Goal: Task Accomplishment & Management: Manage account settings

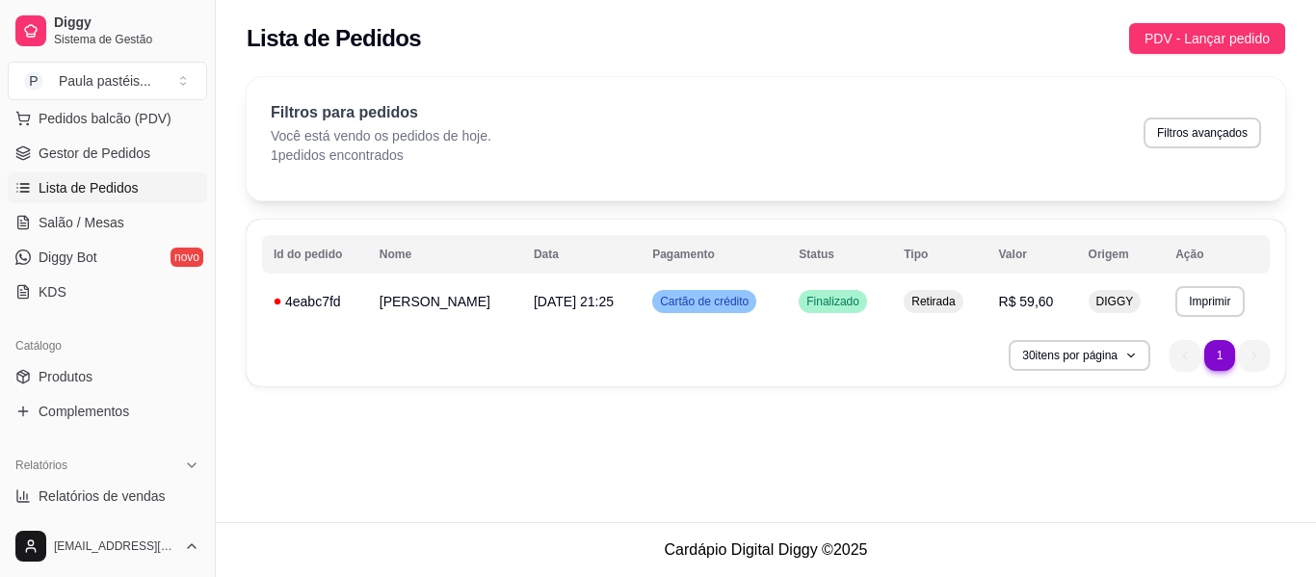
scroll to position [289, 0]
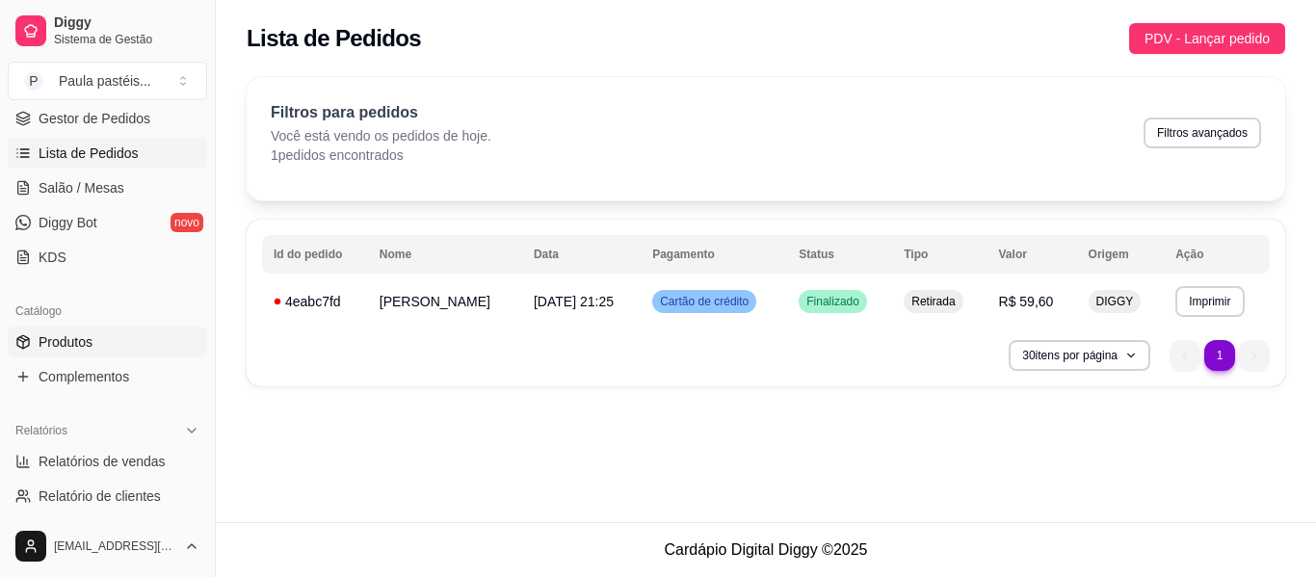
click at [93, 350] on link "Produtos" at bounding box center [107, 341] width 199 height 31
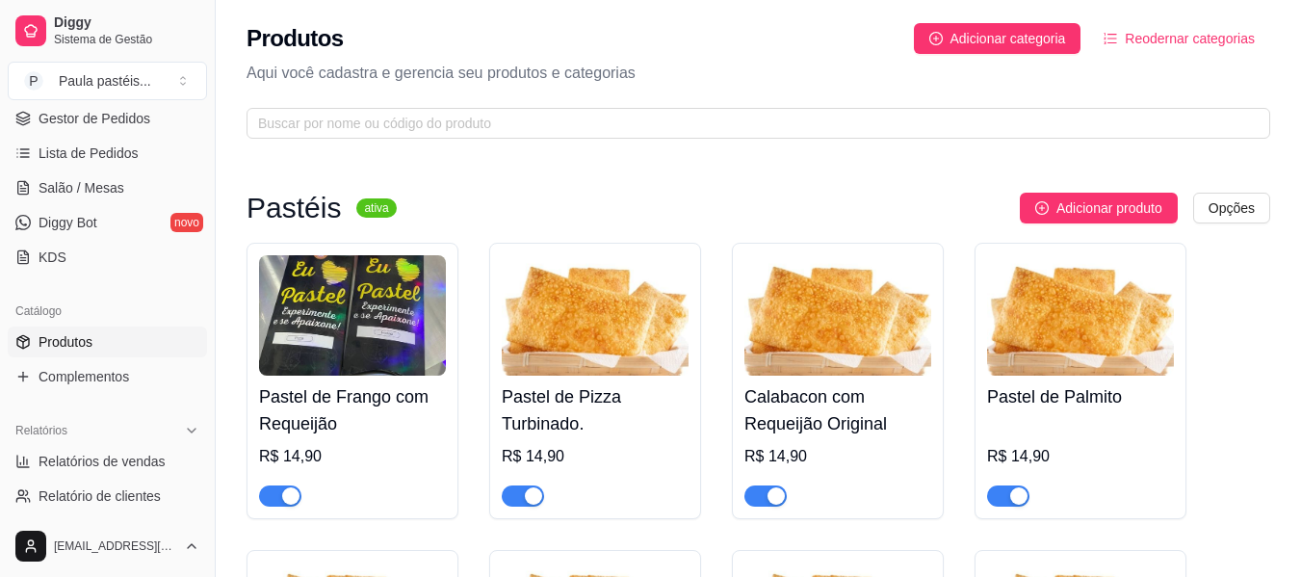
click at [375, 357] on img at bounding box center [352, 315] width 187 height 120
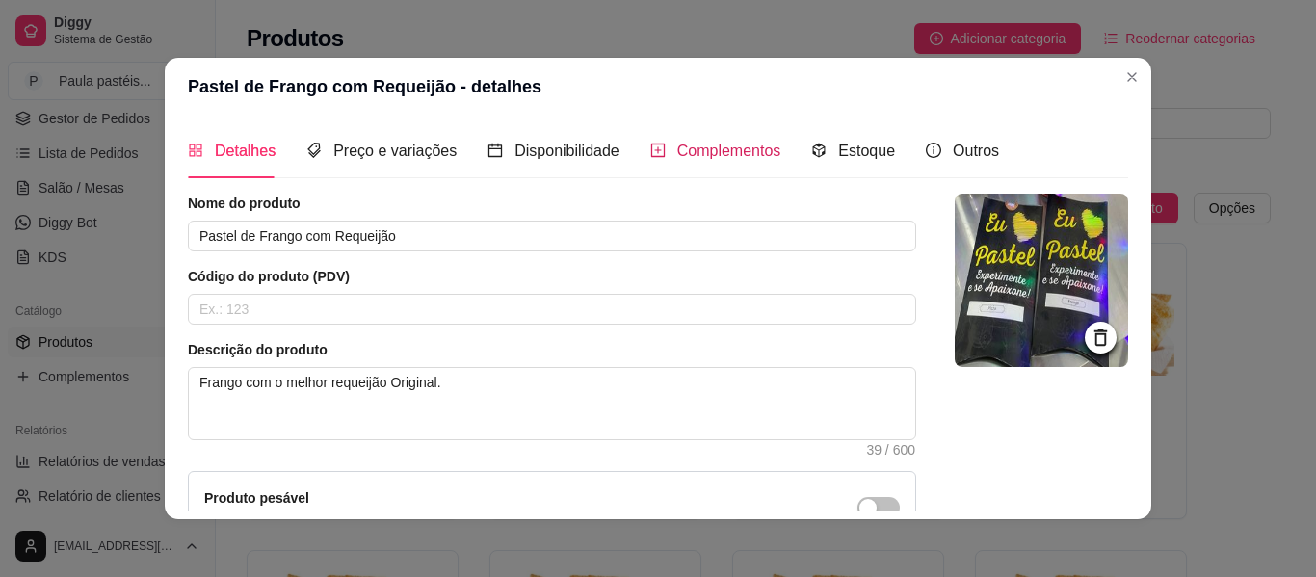
click at [688, 156] on span "Complementos" at bounding box center [729, 151] width 104 height 16
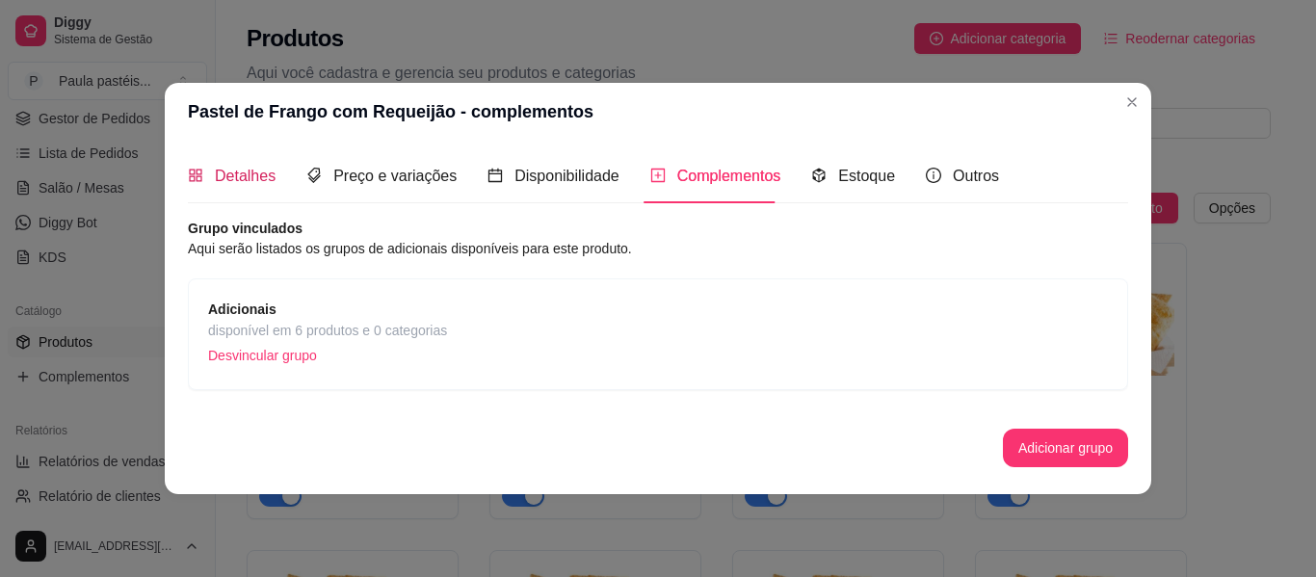
click at [238, 180] on span "Detalhes" at bounding box center [245, 176] width 61 height 16
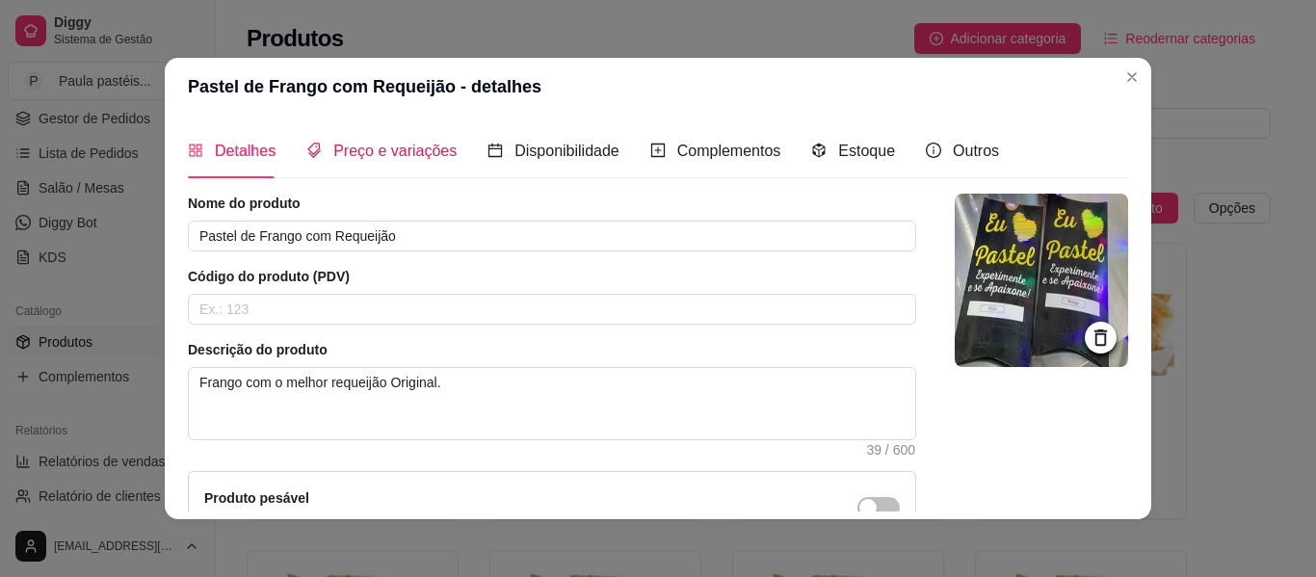
click at [373, 149] on span "Preço e variações" at bounding box center [394, 151] width 123 height 16
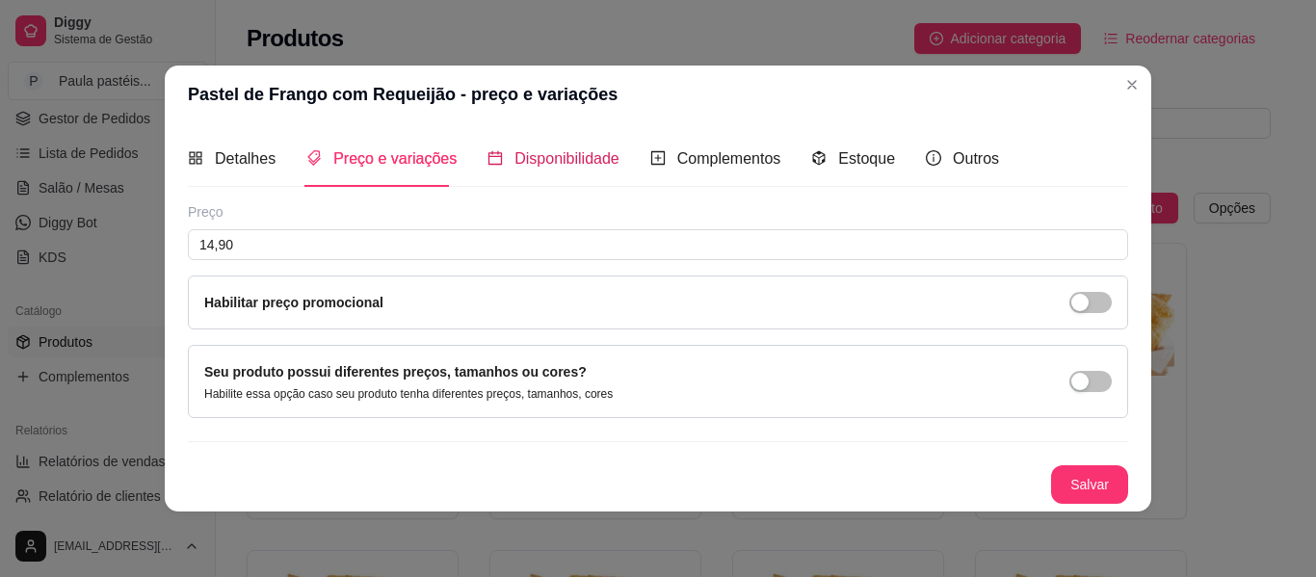
click at [556, 164] on span "Disponibilidade" at bounding box center [566, 158] width 105 height 16
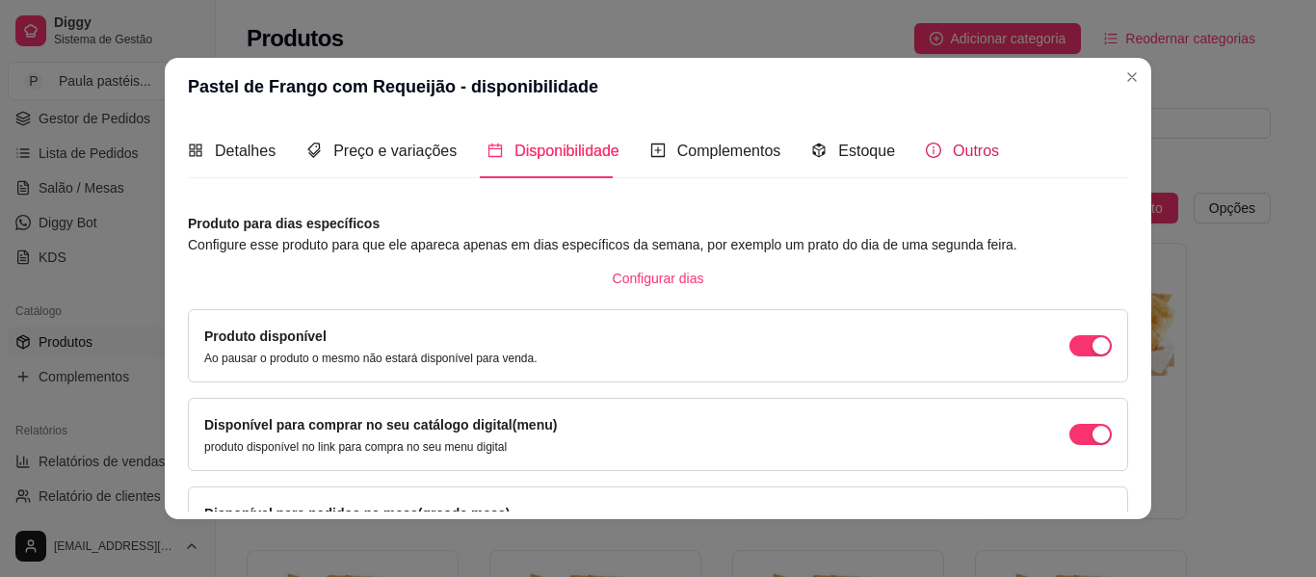
click at [926, 151] on icon "info-circle" at bounding box center [933, 150] width 15 height 15
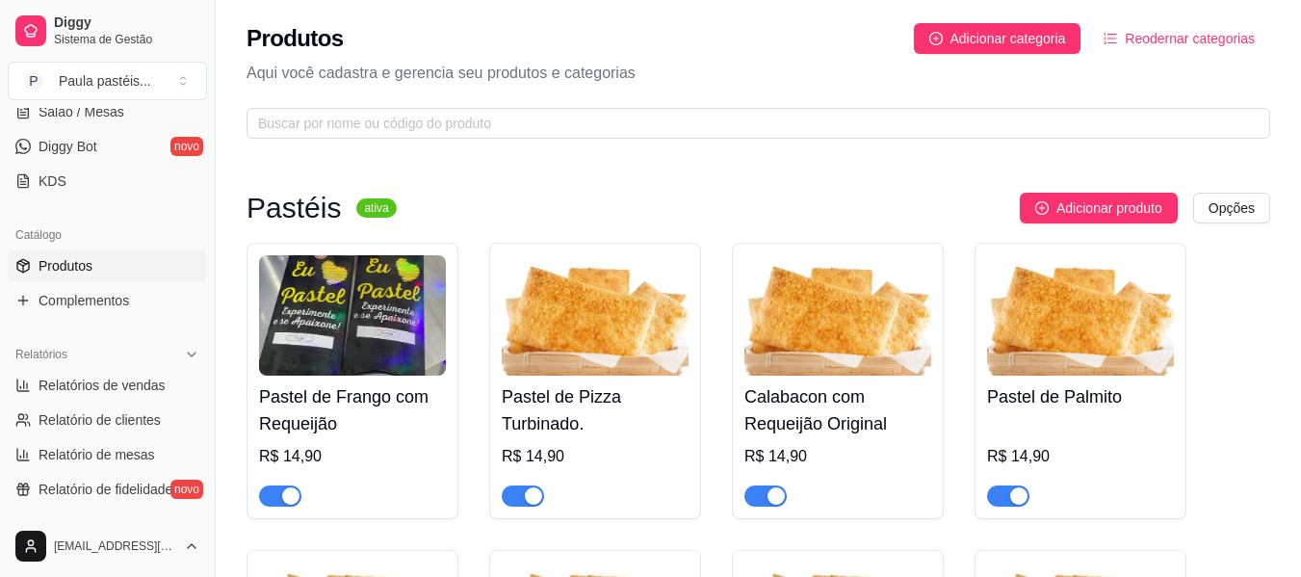
scroll to position [482, 0]
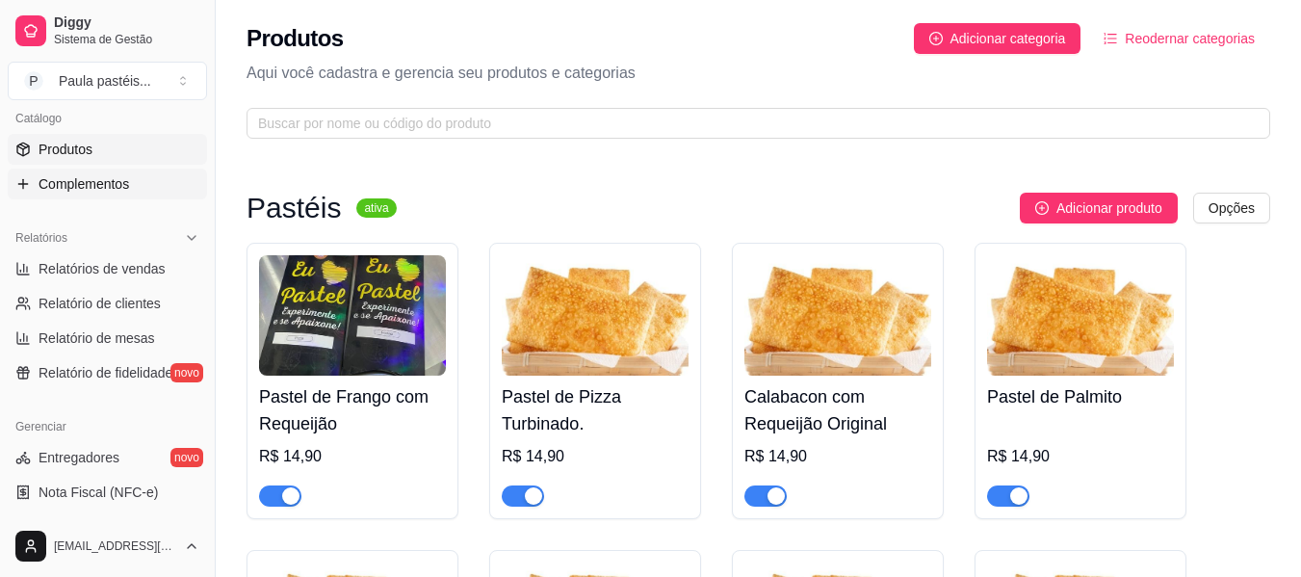
click at [126, 183] on span "Complementos" at bounding box center [84, 183] width 91 height 19
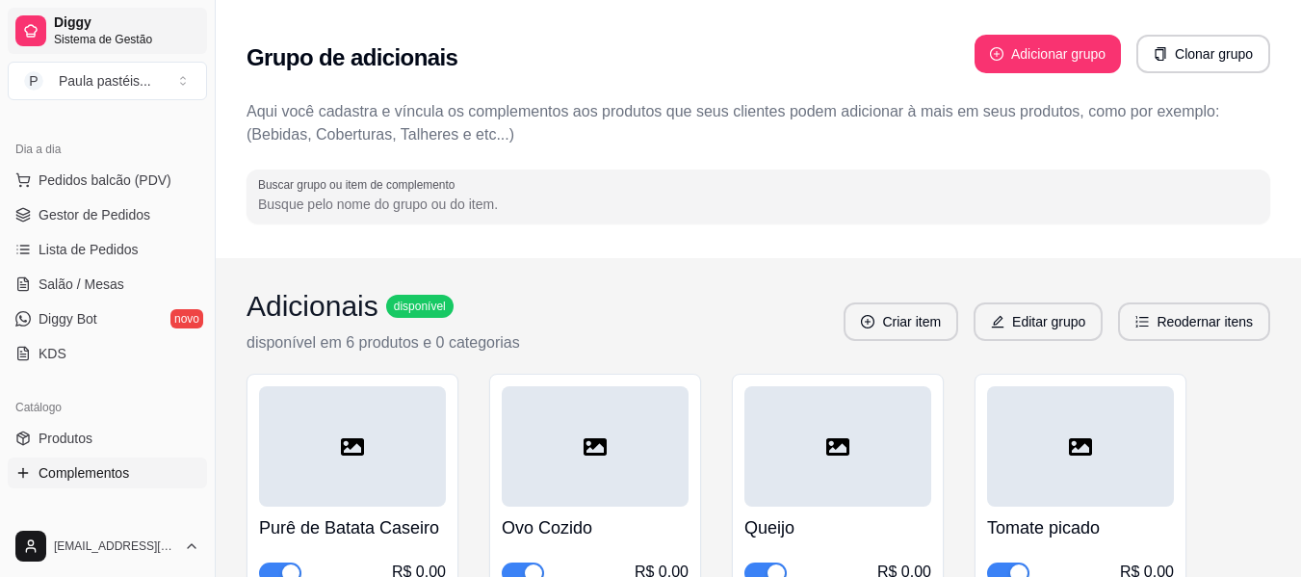
click at [93, 34] on span "Sistema de Gestão" at bounding box center [126, 39] width 145 height 15
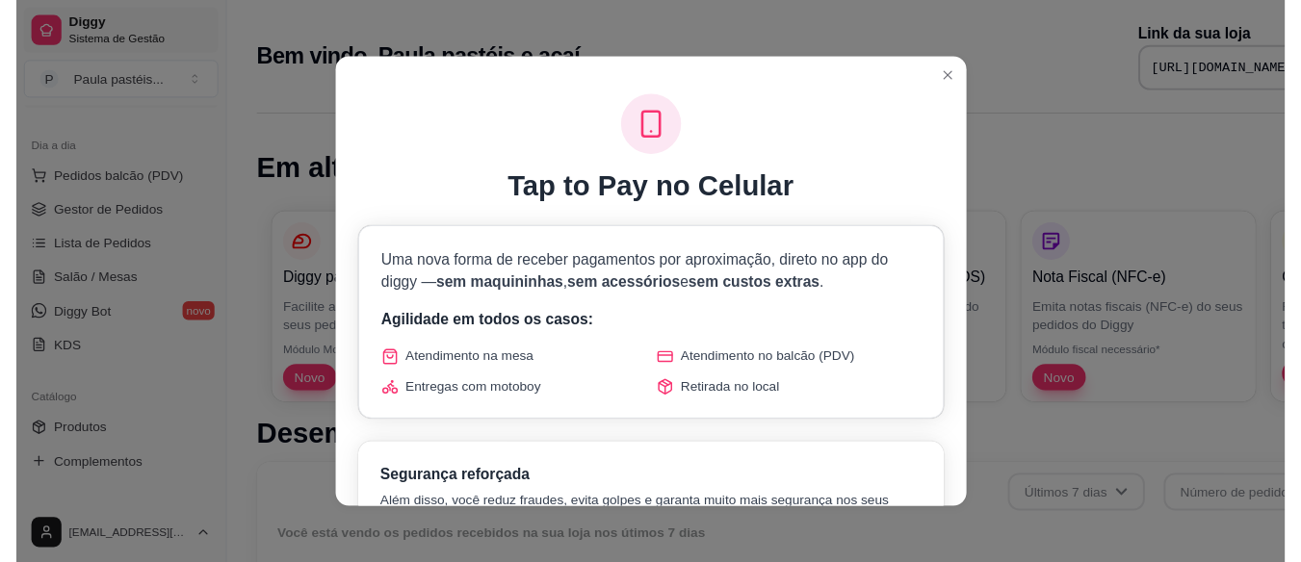
scroll to position [810, 0]
